Goal: Information Seeking & Learning: Compare options

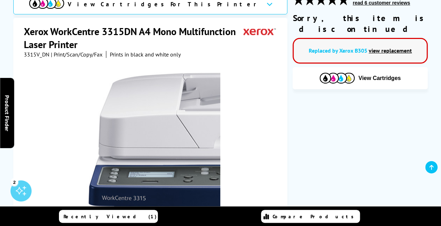
scroll to position [175, 0]
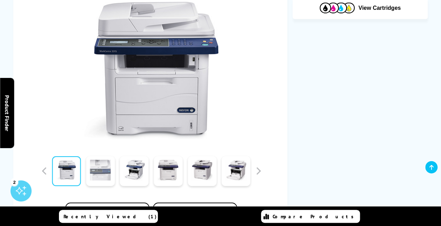
click at [95, 170] on link at bounding box center [100, 171] width 29 height 30
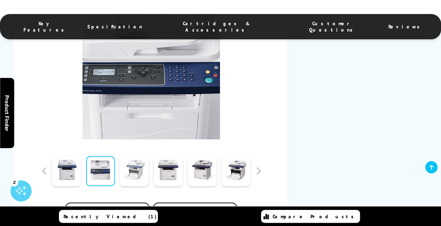
click at [131, 173] on link at bounding box center [134, 171] width 29 height 30
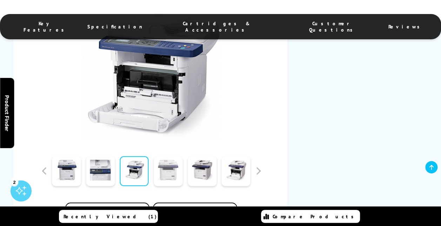
click at [167, 176] on link at bounding box center [168, 171] width 29 height 30
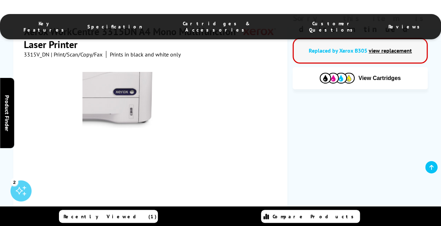
scroll to position [70, 0]
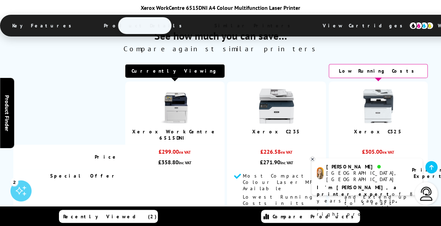
scroll to position [1824, 0]
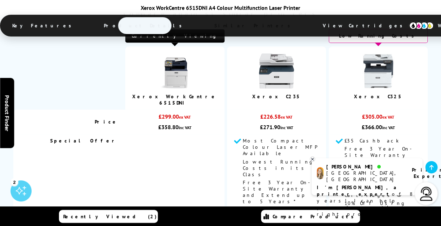
click at [270, 76] on img at bounding box center [276, 70] width 35 height 35
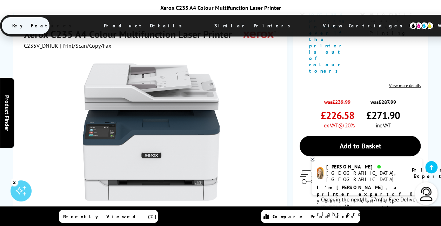
scroll to position [316, 0]
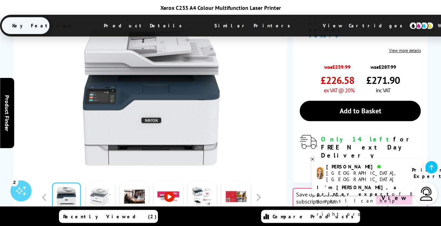
click at [93, 182] on link at bounding box center [100, 197] width 29 height 30
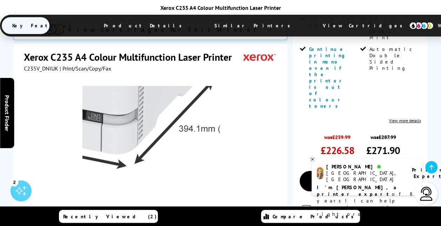
scroll to position [281, 0]
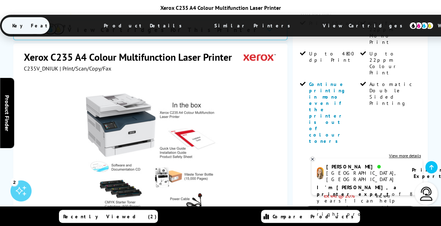
scroll to position [105, 0]
